Goal: Browse casually

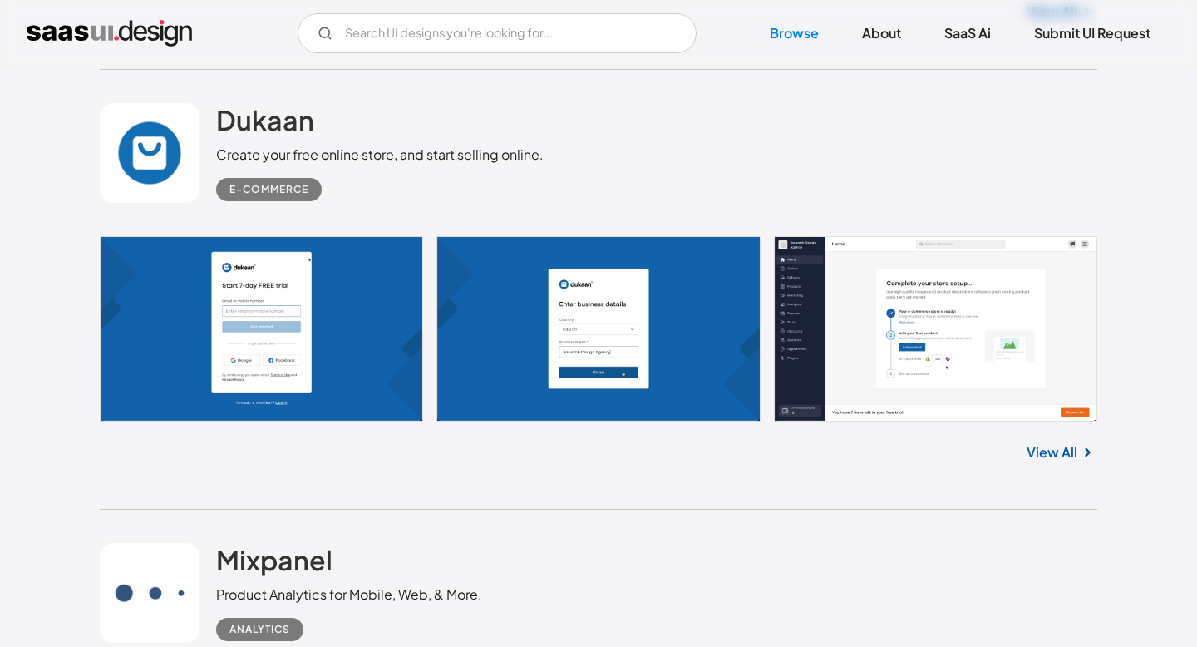
scroll to position [3901, 0]
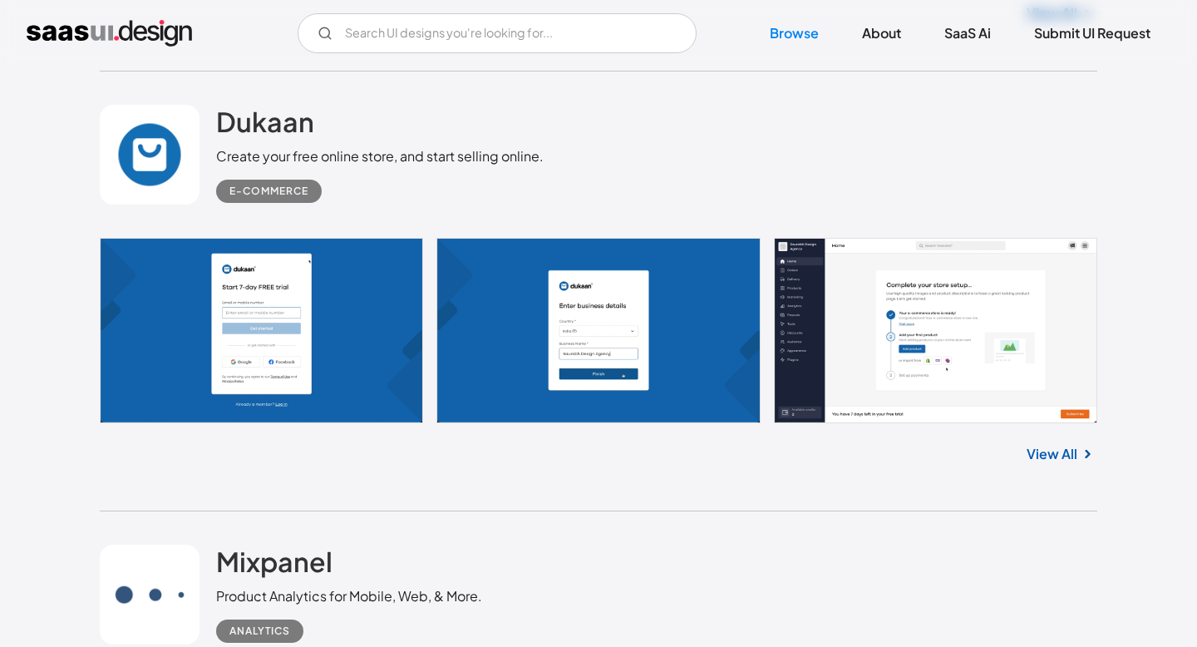
click at [1032, 463] on link "View All" at bounding box center [1052, 454] width 51 height 20
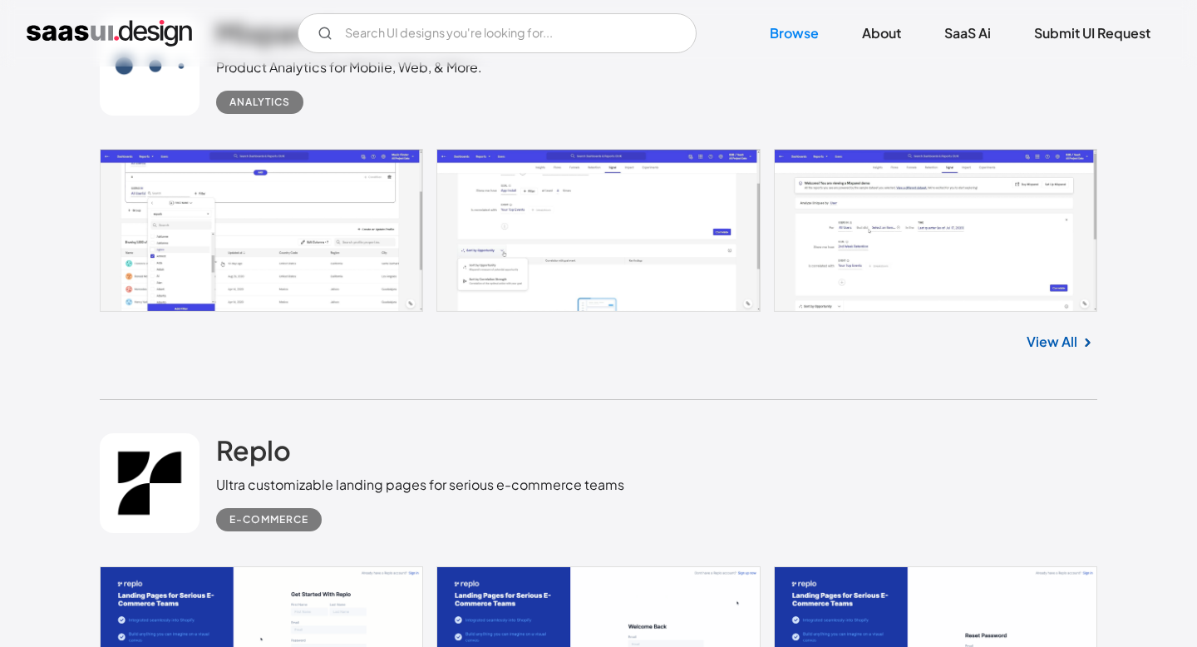
scroll to position [4434, 0]
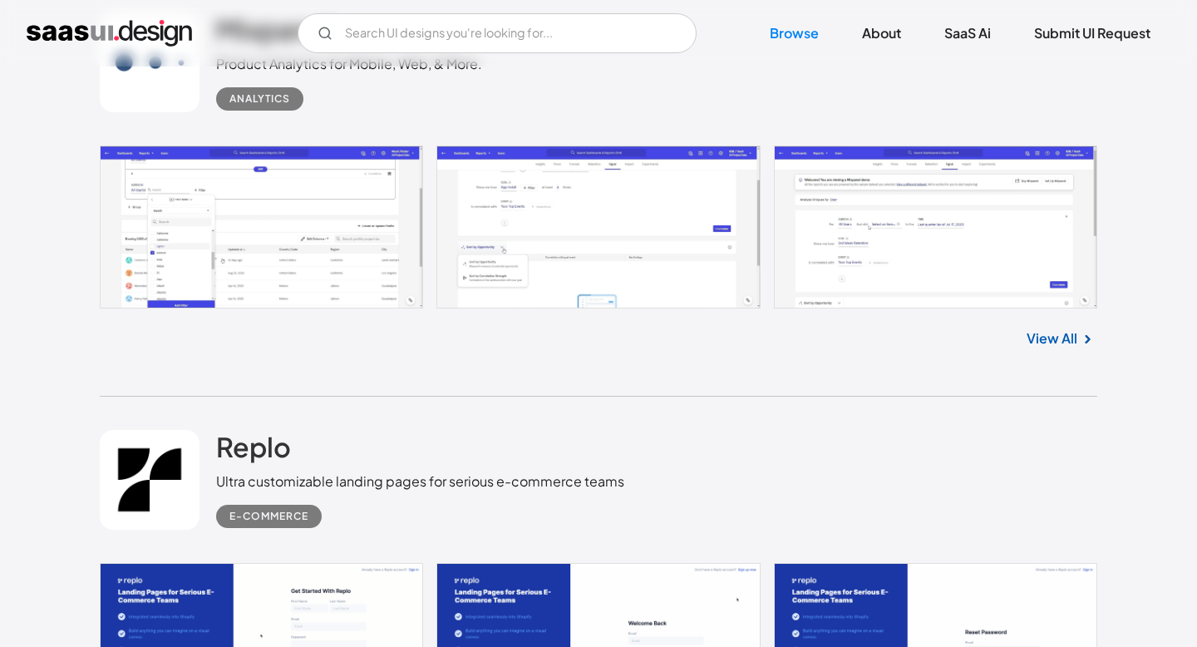
click at [1062, 333] on link "View All" at bounding box center [1052, 338] width 51 height 20
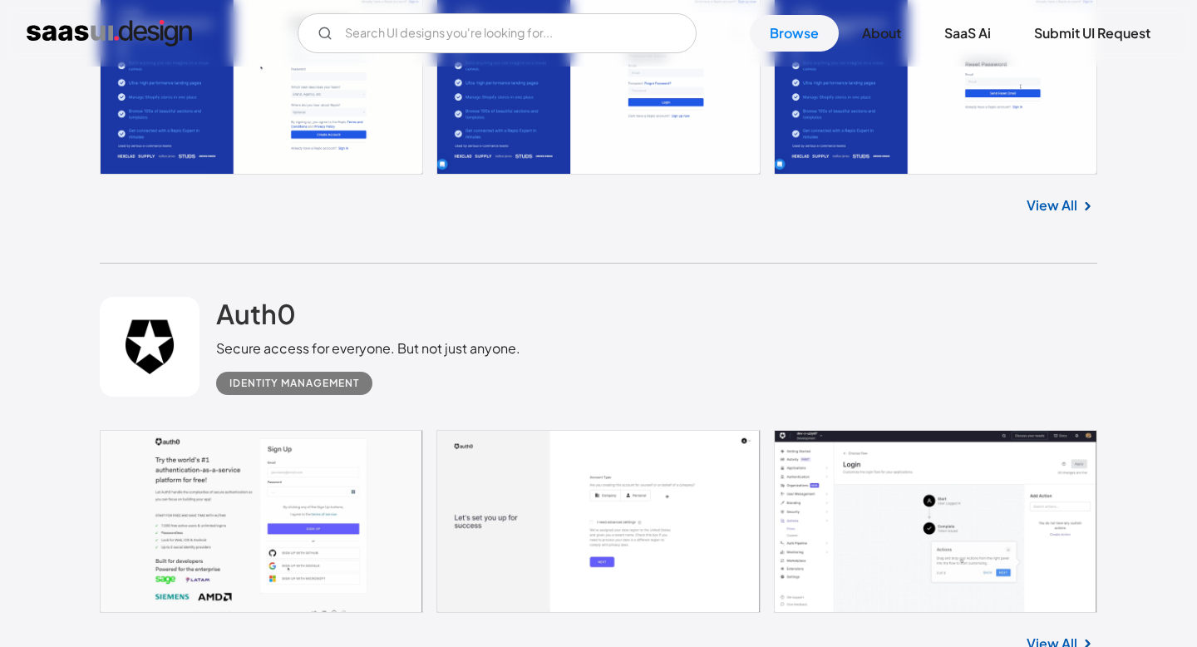
scroll to position [5123, 0]
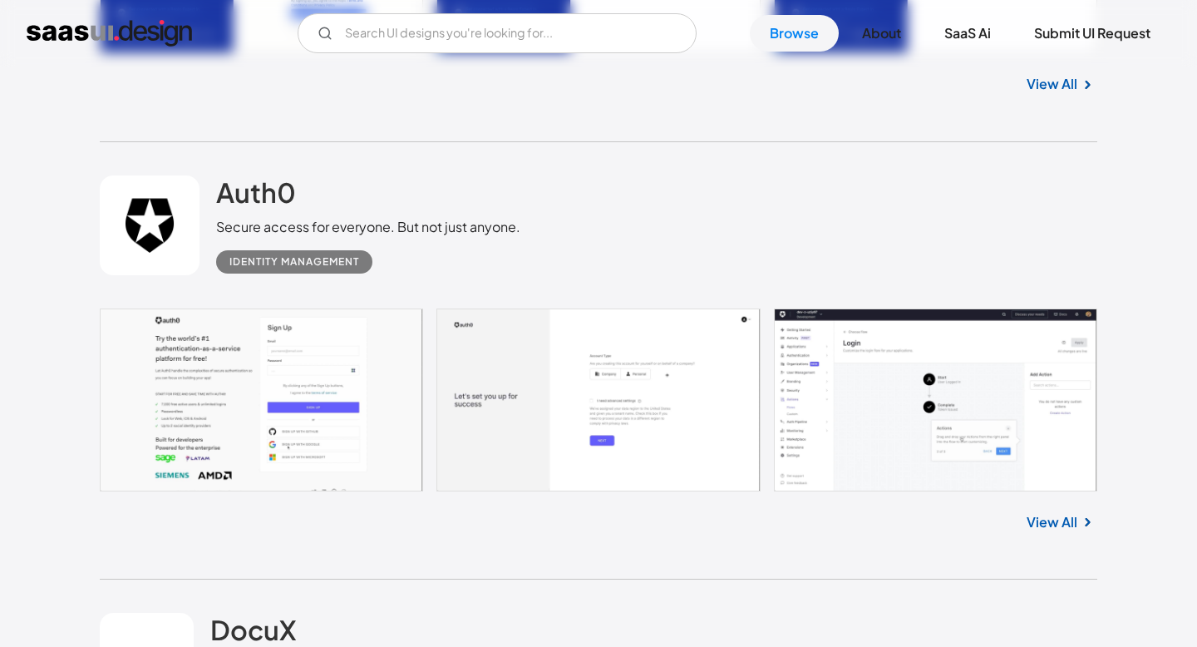
click at [1051, 512] on link "View All" at bounding box center [1052, 522] width 51 height 20
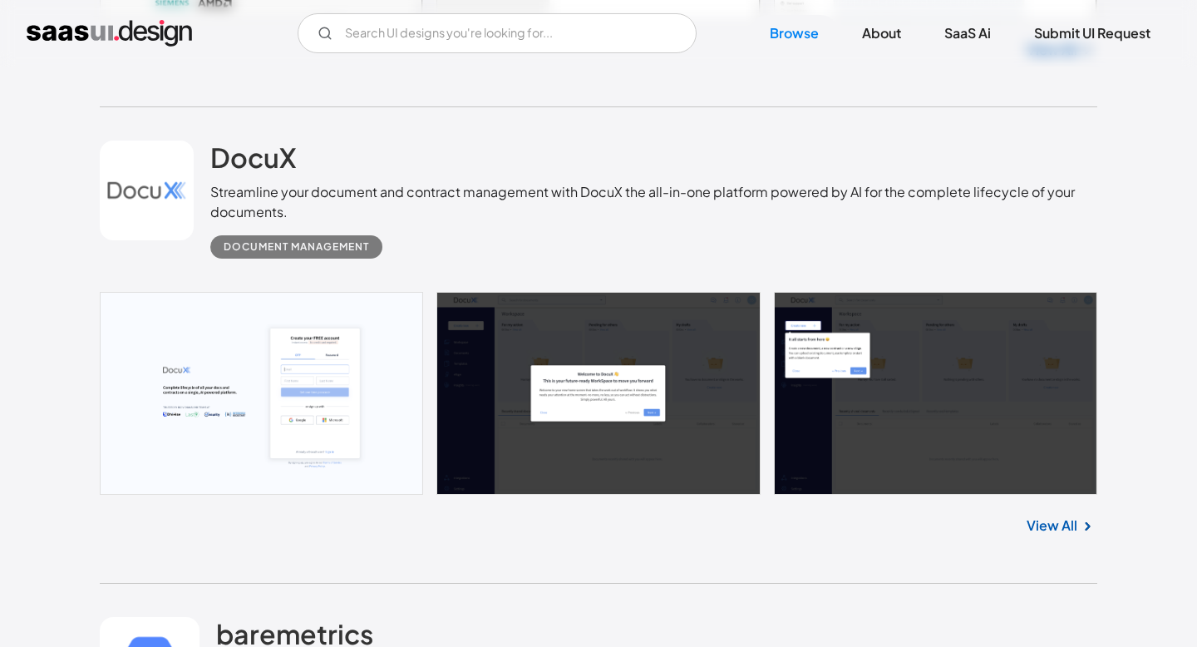
scroll to position [5594, 0]
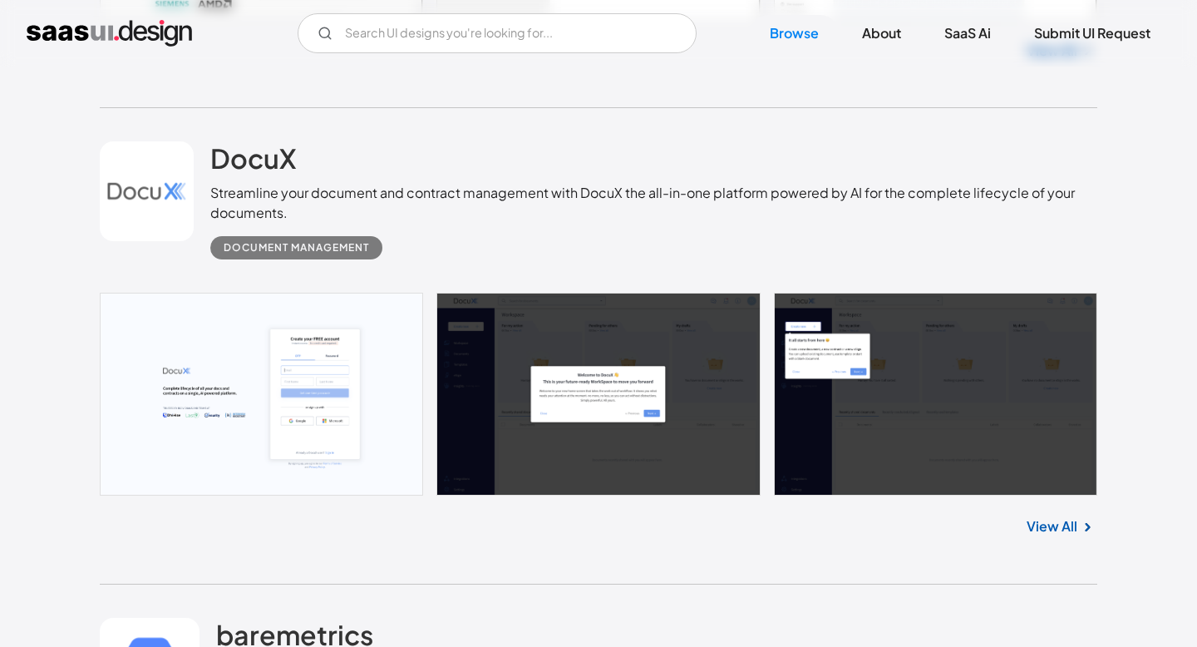
click at [1041, 516] on link "View All" at bounding box center [1052, 526] width 51 height 20
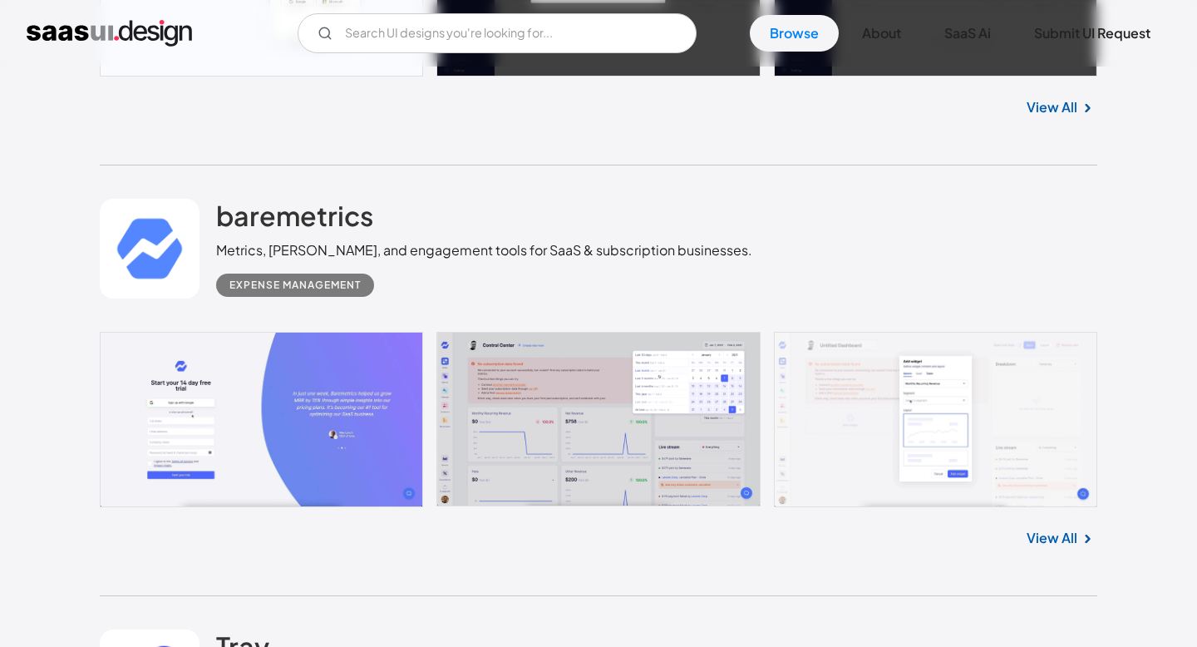
click at [1041, 528] on link "View All" at bounding box center [1052, 538] width 51 height 20
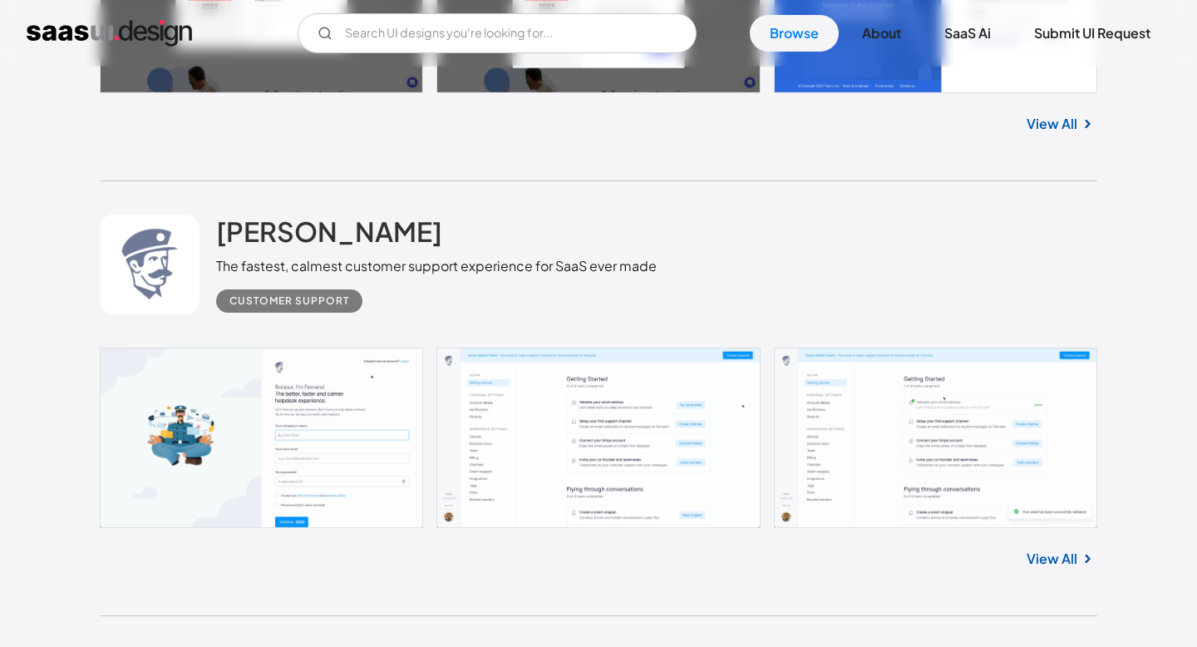
scroll to position [6887, 0]
